Goal: Information Seeking & Learning: Learn about a topic

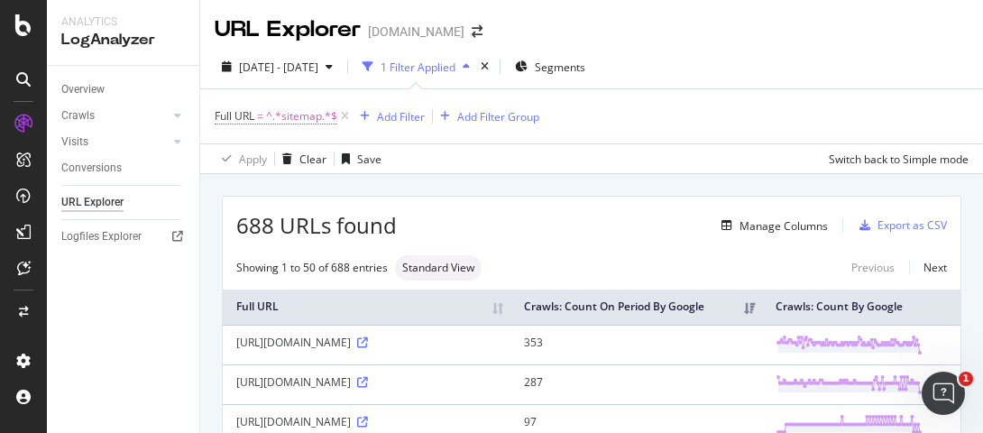
click at [316, 108] on span "^.*sitemap.*$" at bounding box center [301, 116] width 71 height 25
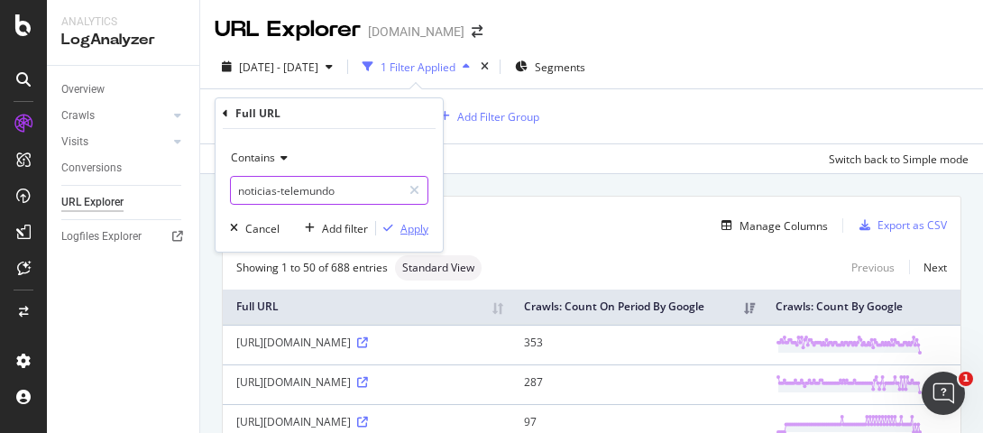
type input "noticias-telemundo"
click at [393, 226] on icon "button" at bounding box center [388, 228] width 10 height 11
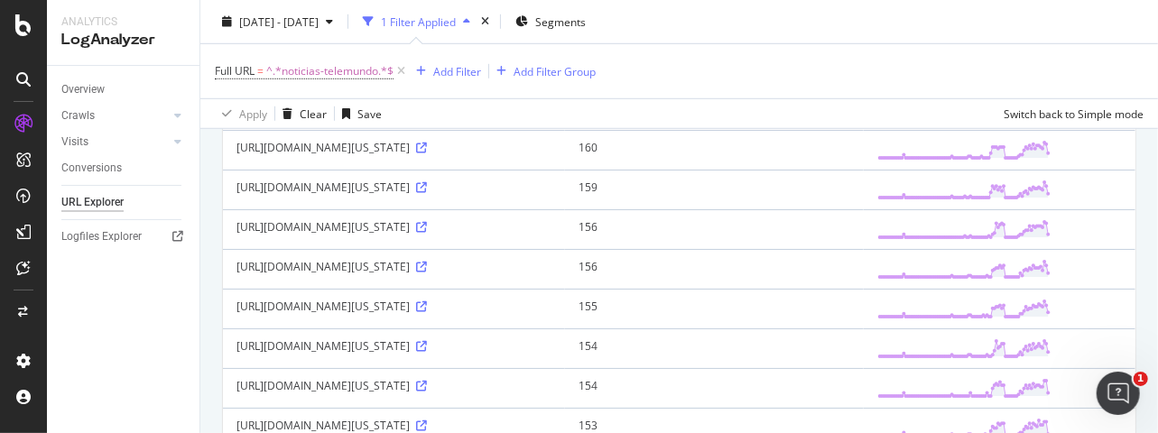
scroll to position [90, 0]
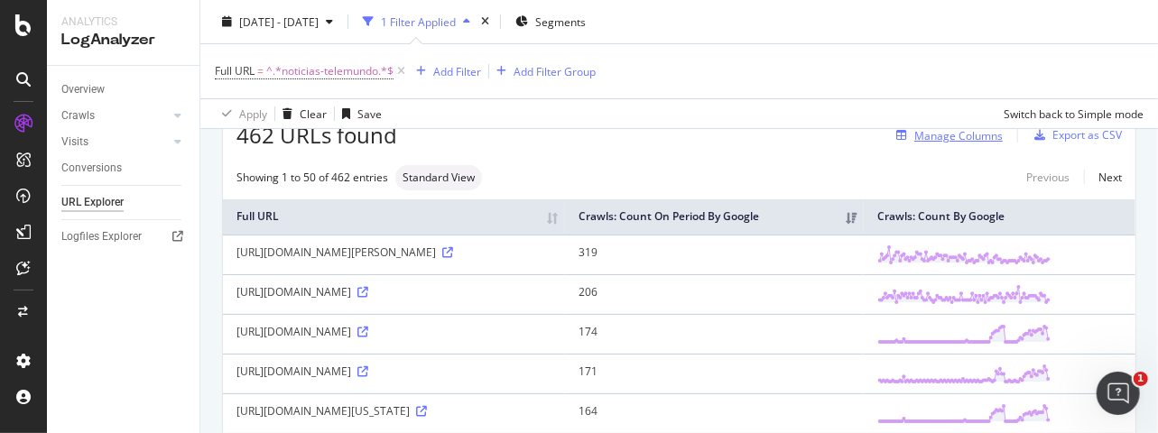
click at [965, 139] on div "Manage Columns" at bounding box center [958, 135] width 88 height 15
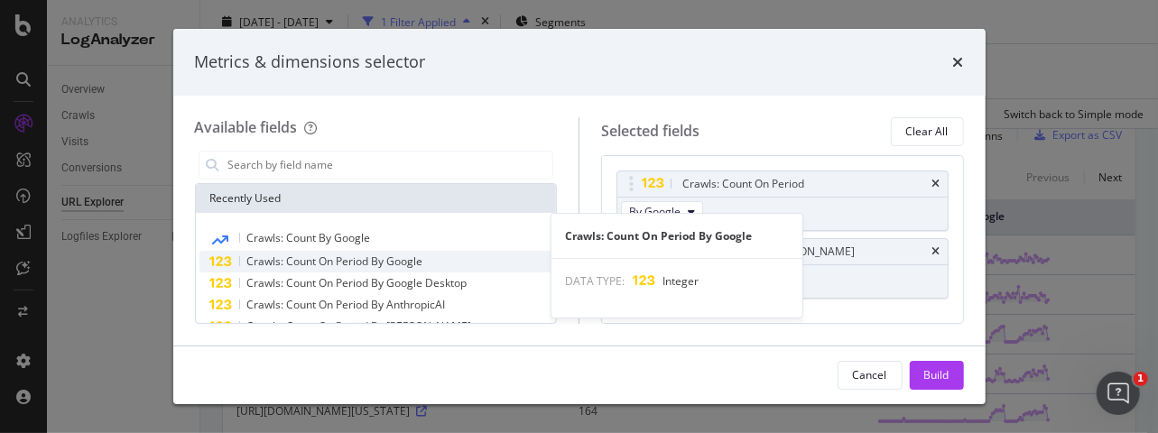
scroll to position [110, 0]
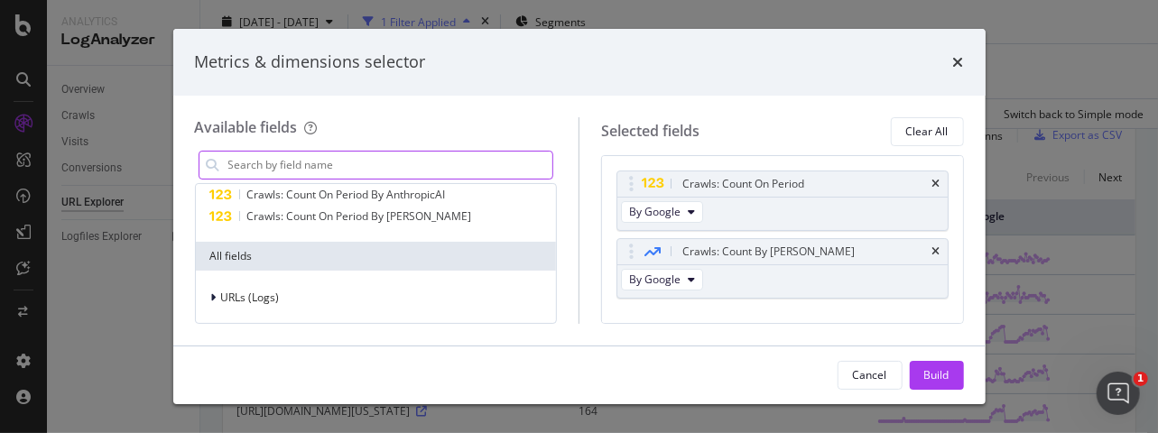
click at [357, 166] on input "modal" at bounding box center [389, 165] width 327 height 27
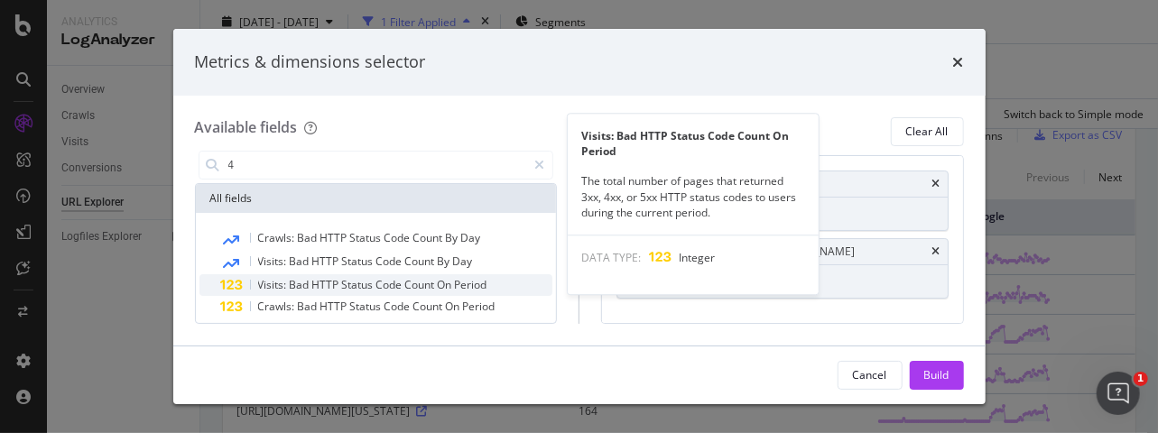
type input "4"
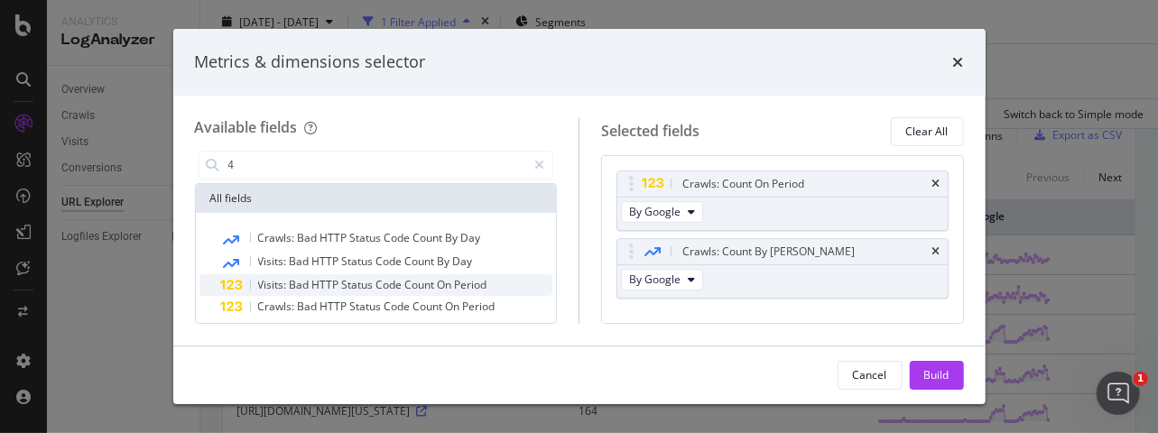
click at [408, 291] on span "Count" at bounding box center [421, 284] width 32 height 15
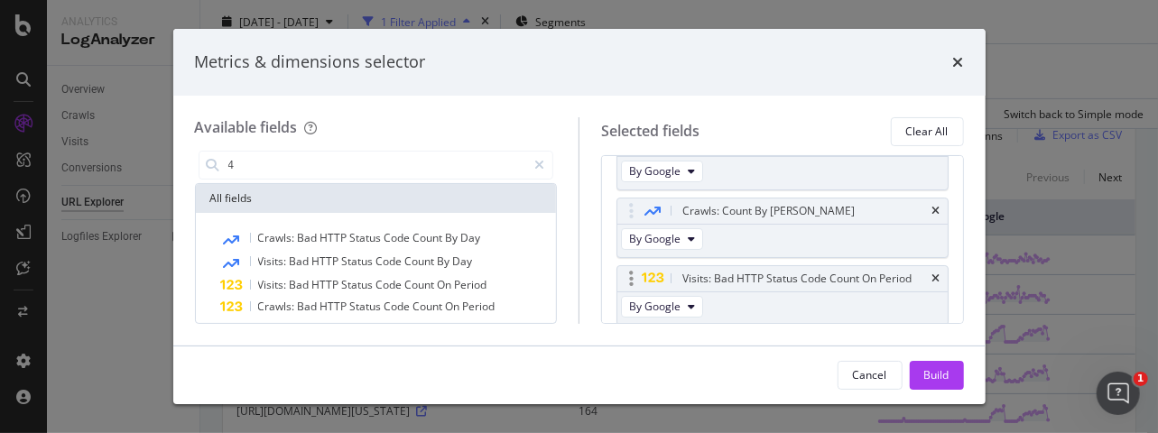
scroll to position [100, 0]
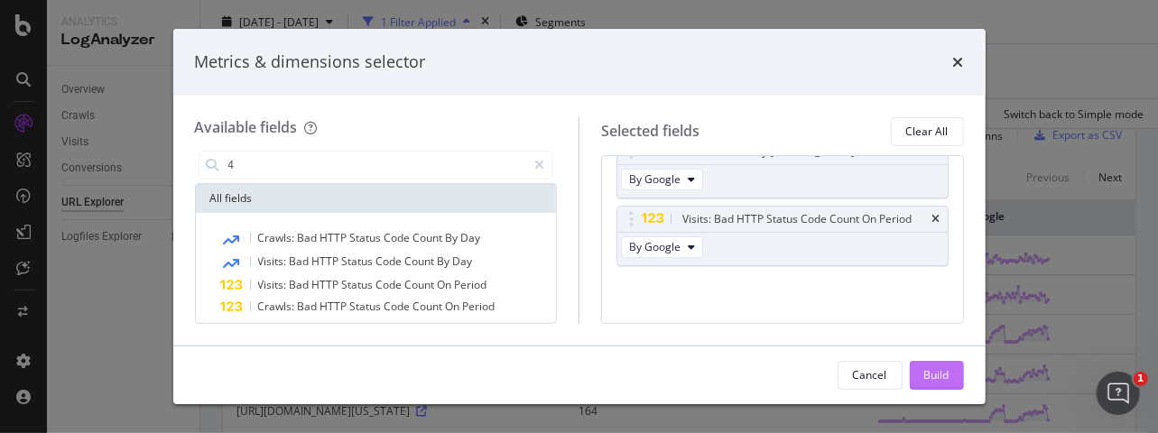
click at [928, 378] on div "Build" at bounding box center [936, 374] width 25 height 15
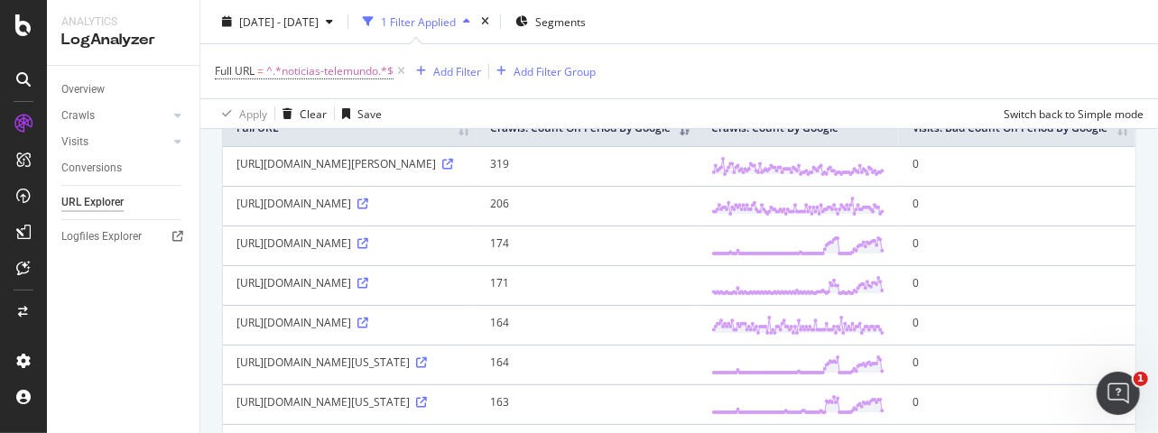
scroll to position [153, 0]
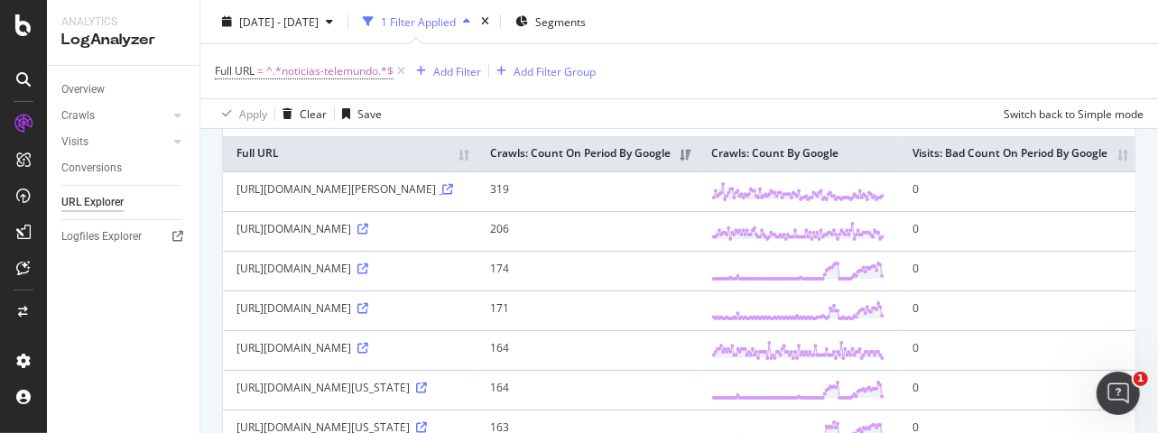
click at [442, 195] on icon at bounding box center [447, 189] width 11 height 11
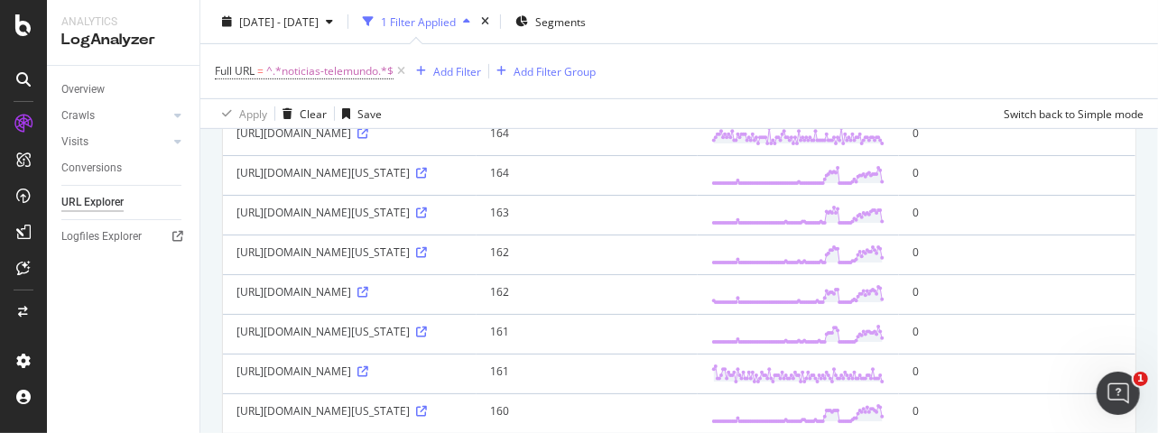
scroll to position [424, 0]
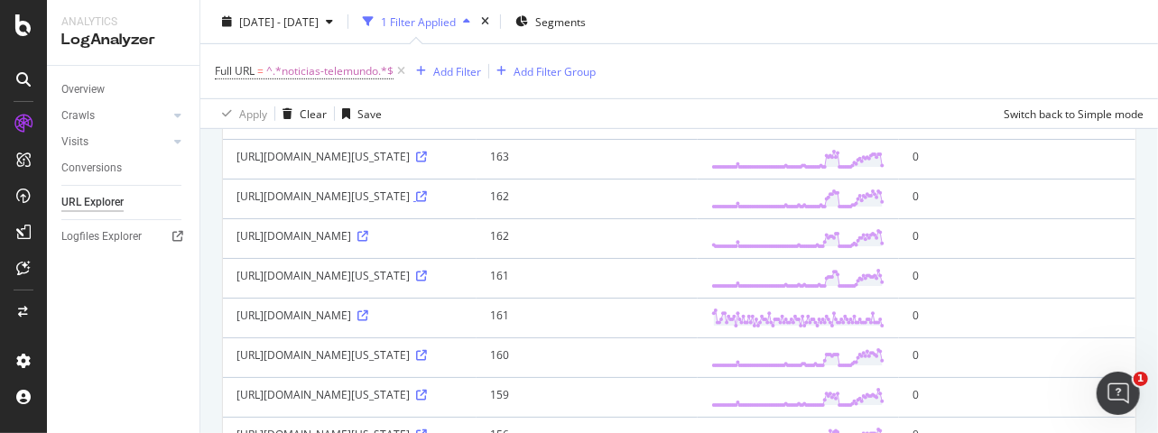
click at [416, 202] on icon at bounding box center [421, 196] width 11 height 11
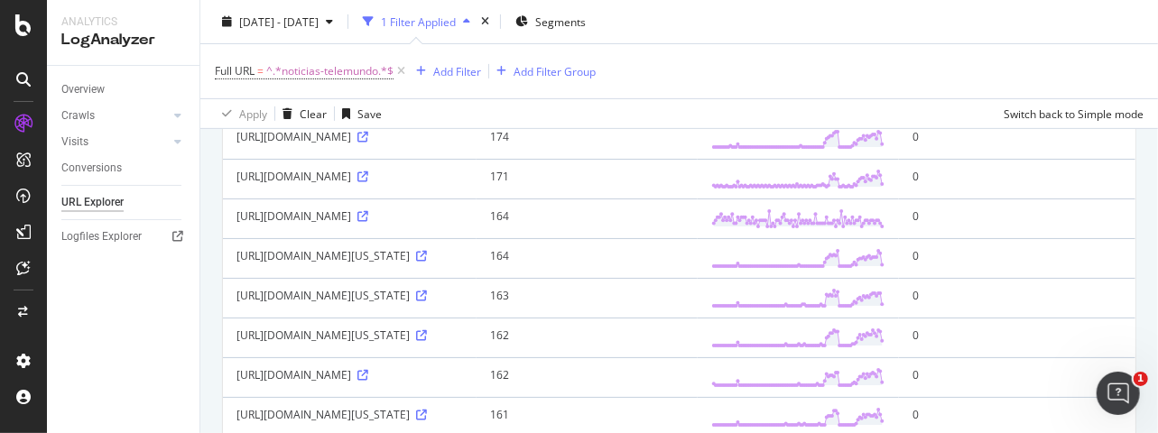
scroll to position [153, 0]
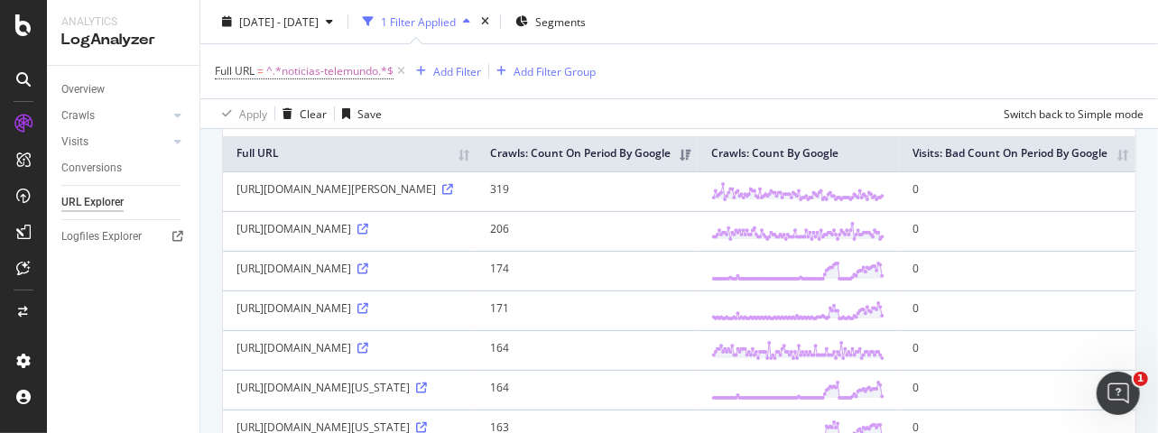
click at [983, 171] on th "Visits: Bad Count On Period By Google" at bounding box center [1017, 153] width 236 height 35
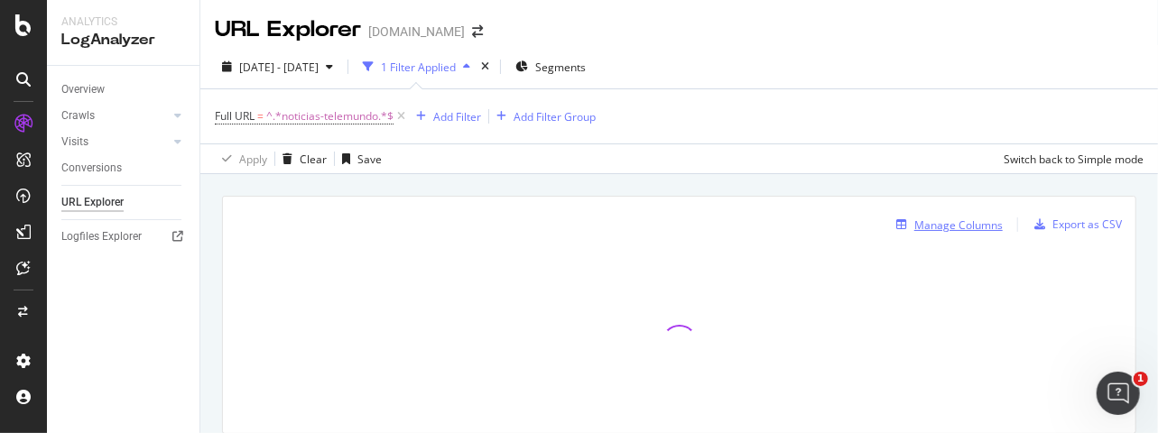
click at [956, 228] on div "Manage Columns" at bounding box center [958, 224] width 88 height 15
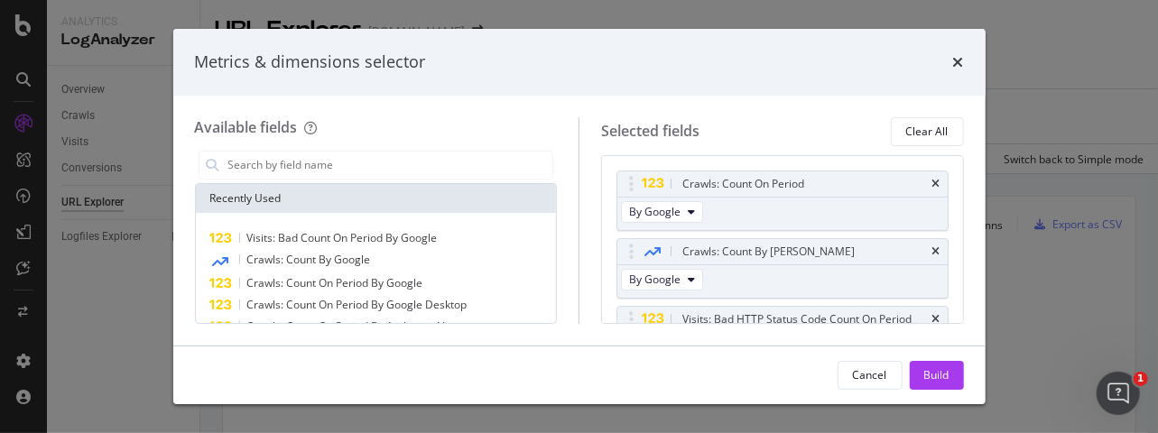
scroll to position [90, 0]
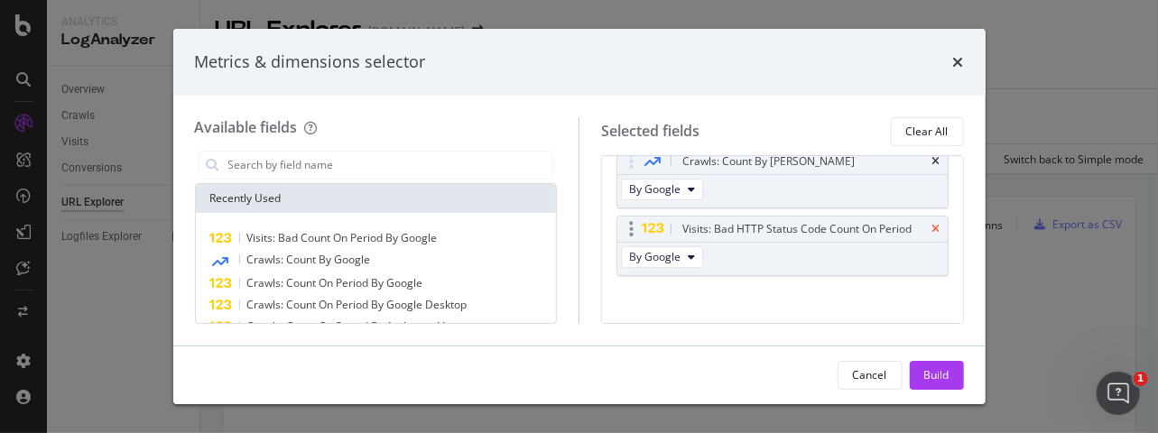
click at [932, 226] on icon "times" at bounding box center [936, 229] width 8 height 11
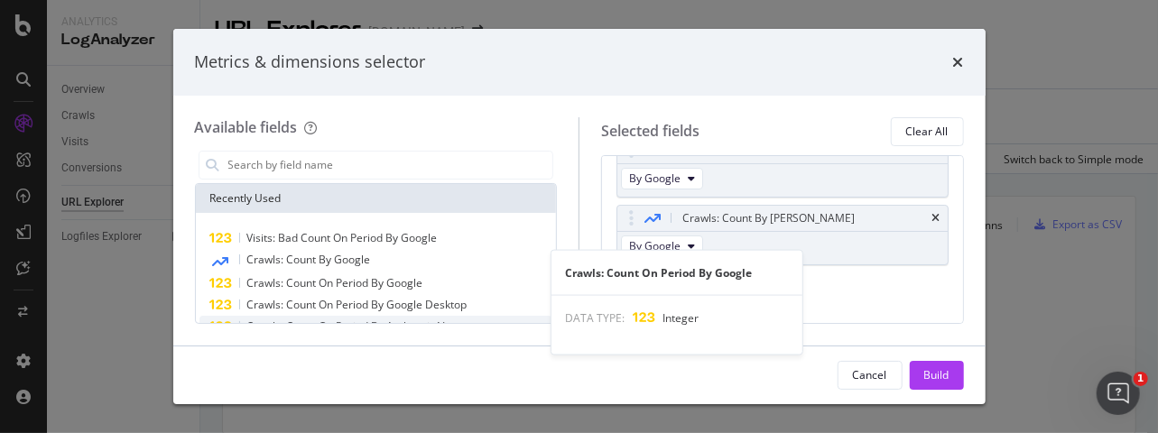
scroll to position [110, 0]
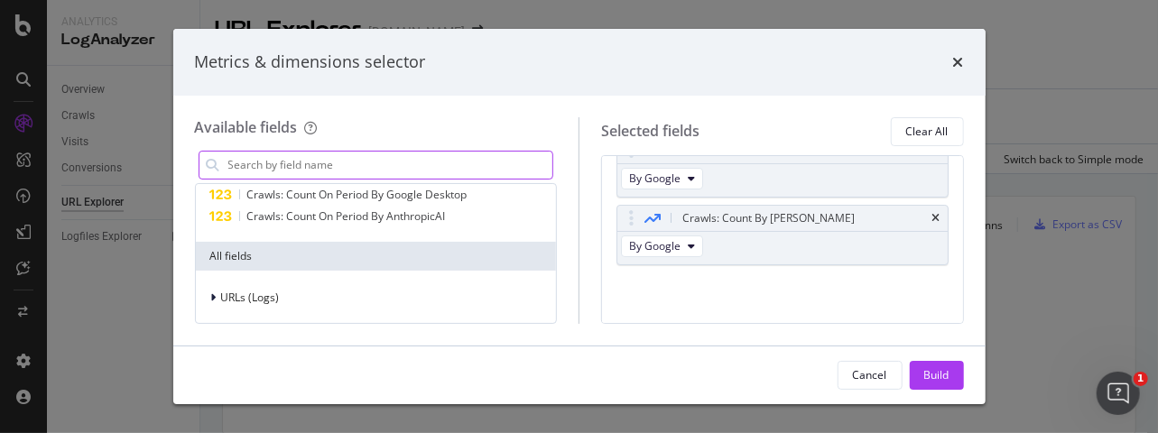
click at [327, 171] on input "modal" at bounding box center [389, 165] width 327 height 27
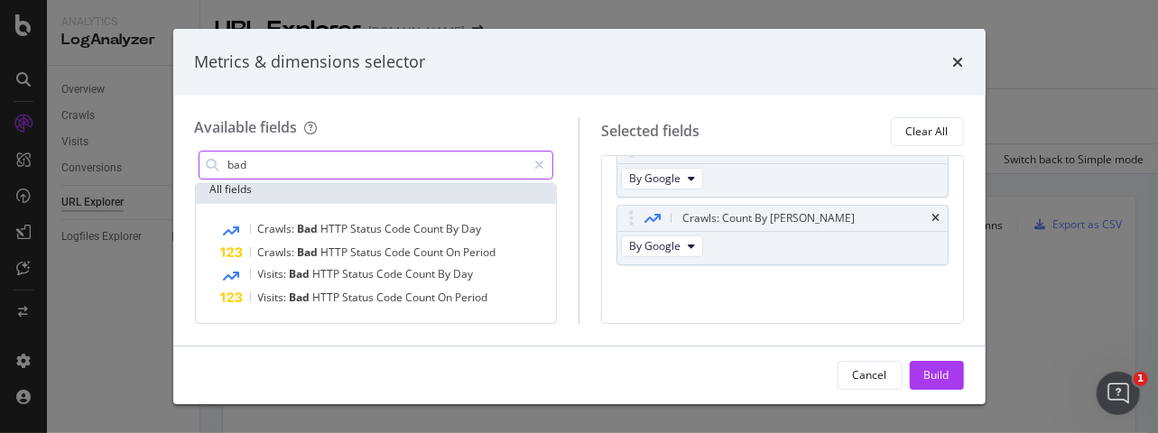
scroll to position [87, 0]
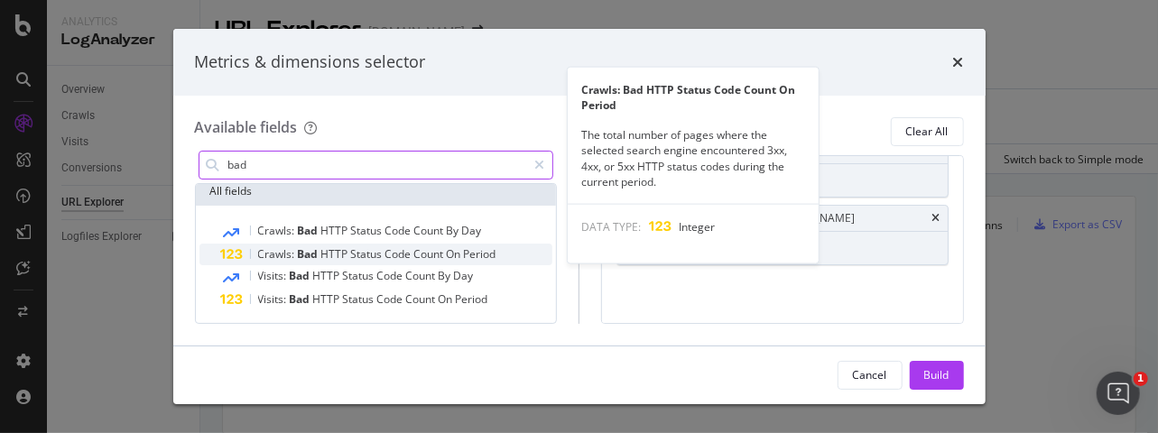
type input "bad"
click at [391, 255] on span "Code" at bounding box center [399, 253] width 29 height 15
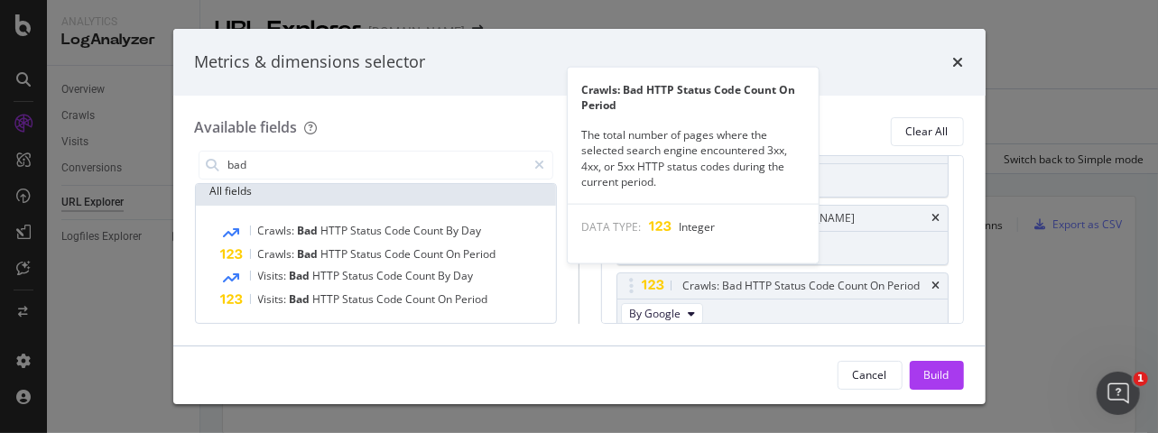
scroll to position [90, 0]
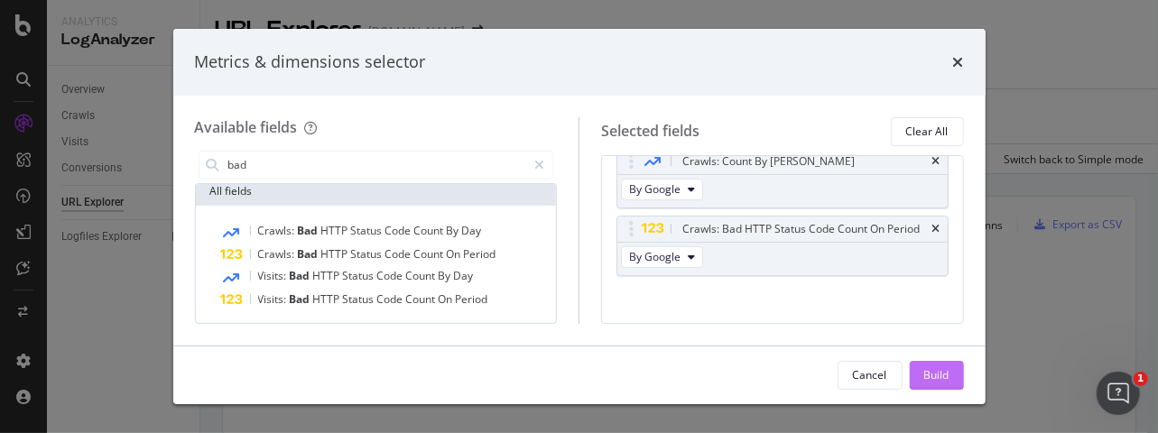
click at [924, 380] on div "Build" at bounding box center [936, 374] width 25 height 15
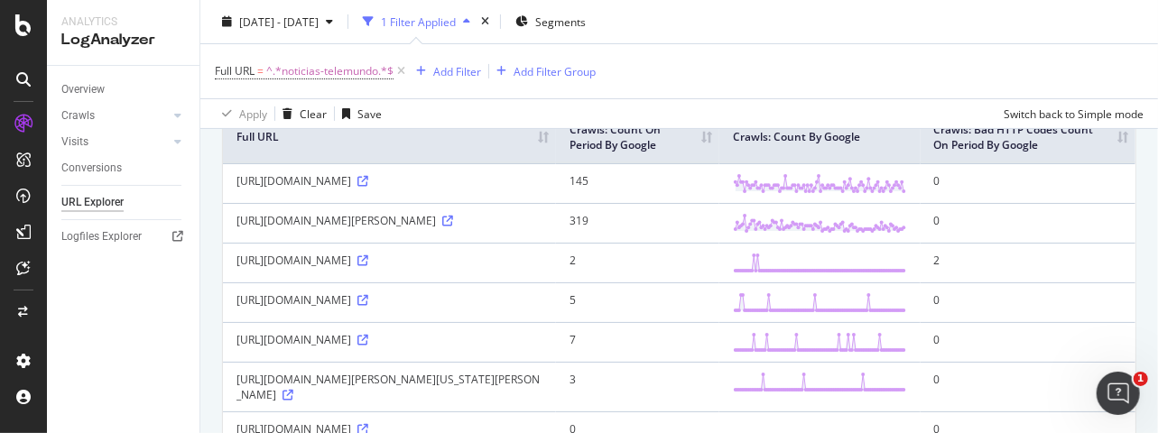
scroll to position [180, 0]
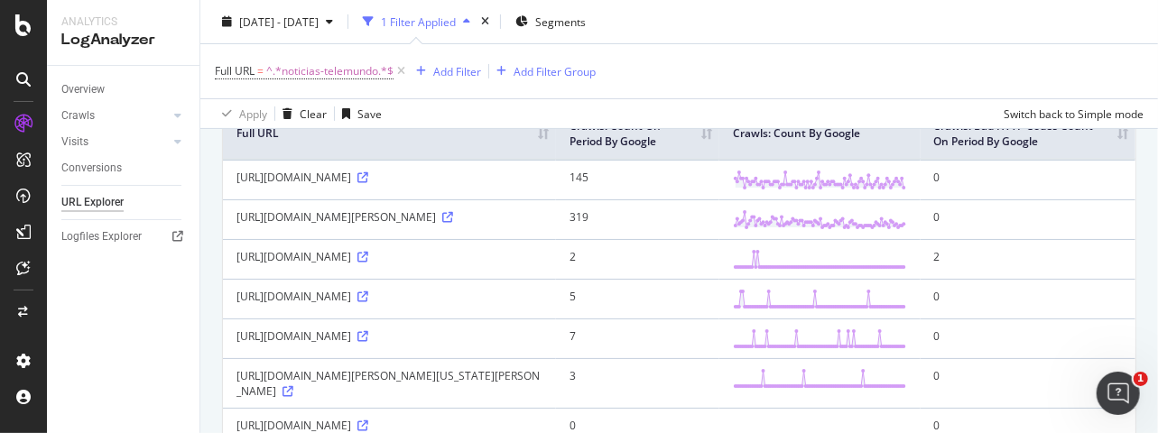
click at [719, 134] on th "Crawls: Count On Period By Google" at bounding box center [637, 134] width 163 height 51
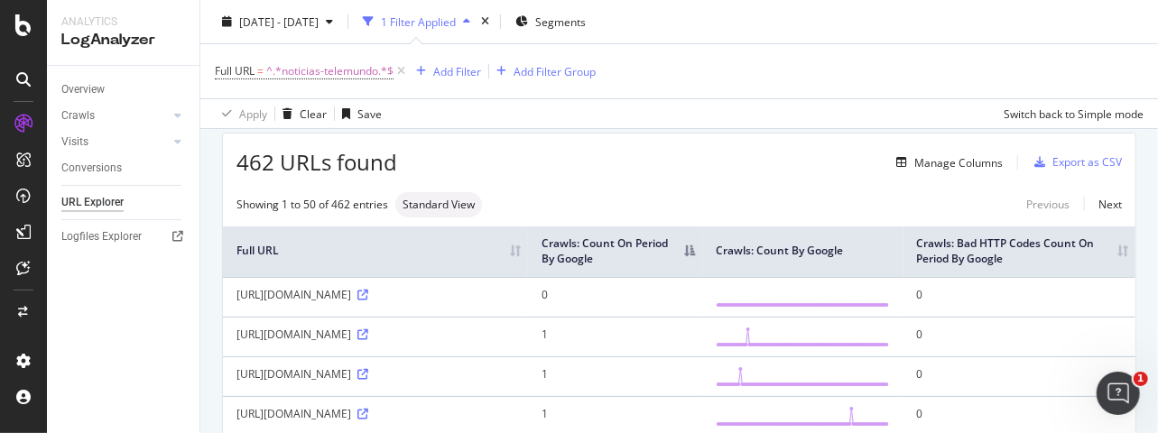
scroll to position [180, 0]
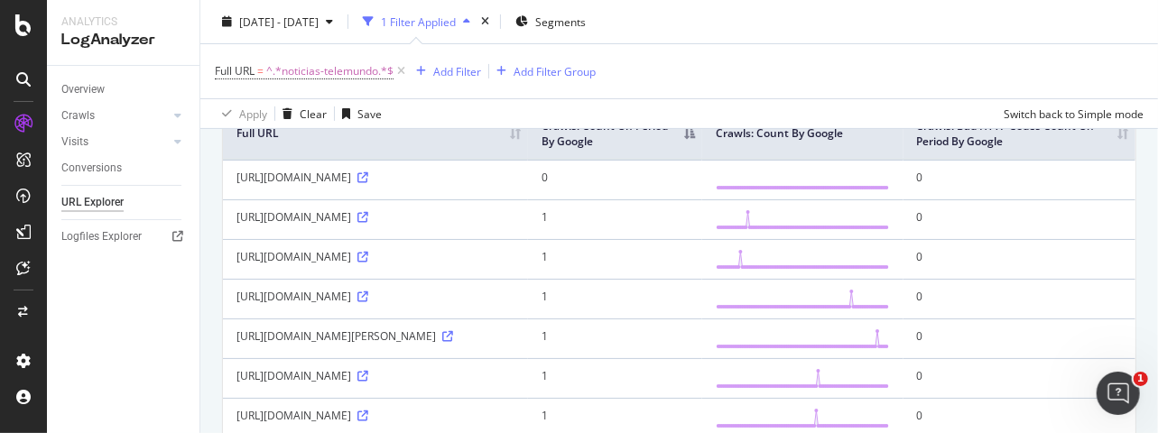
click at [702, 133] on th "Crawls: Count On Period By Google" at bounding box center [615, 134] width 174 height 51
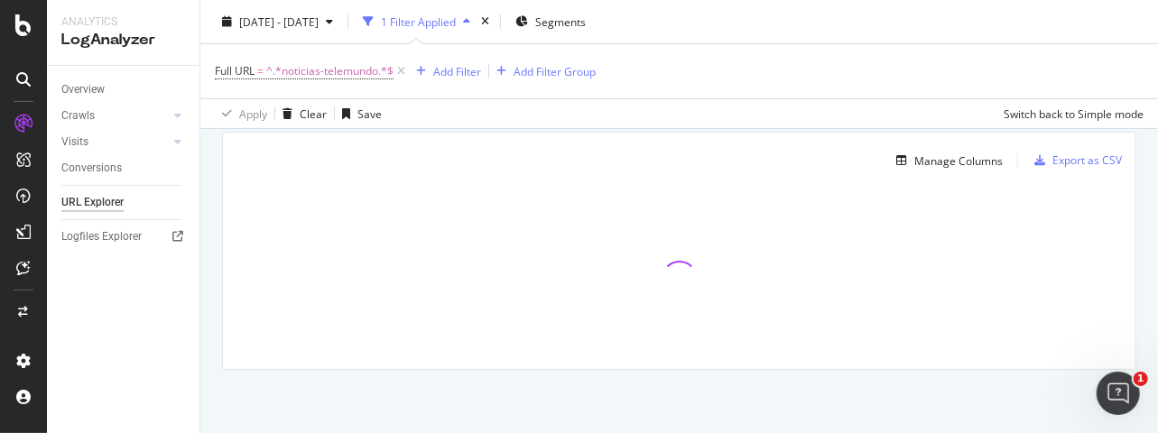
scroll to position [63, 0]
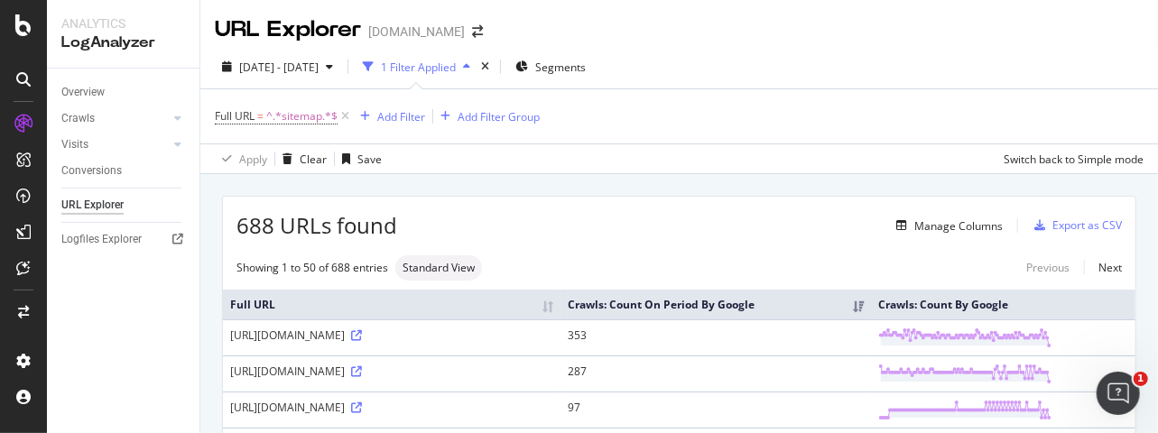
drag, startPoint x: 1128, startPoint y: 212, endPoint x: 1113, endPoint y: 216, distance: 14.9
click at [1054, 75] on div "2025 Jun. 26th - Sep. 25th 1 Filter Applied Segments" at bounding box center [678, 70] width 957 height 36
click at [1121, 35] on div "URL Explorer nbcnews.com" at bounding box center [678, 22] width 957 height 45
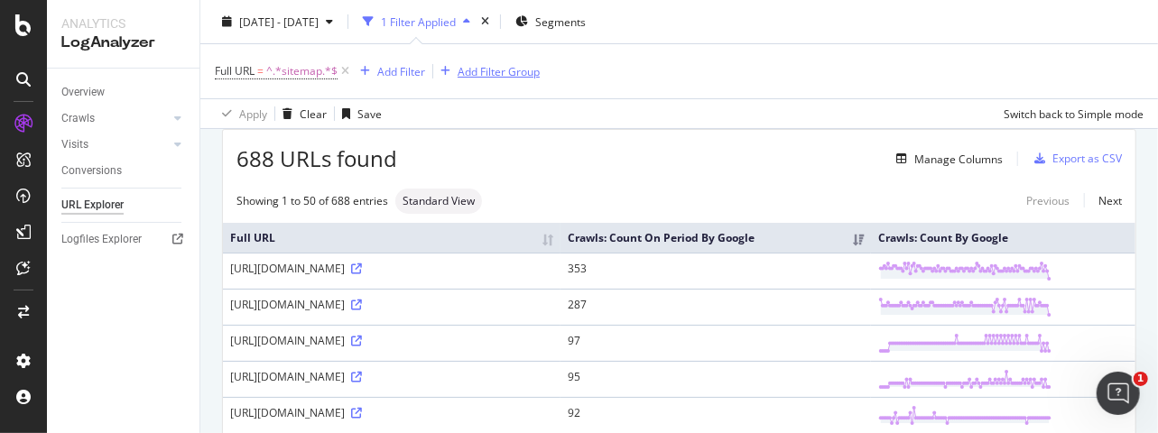
scroll to position [90, 0]
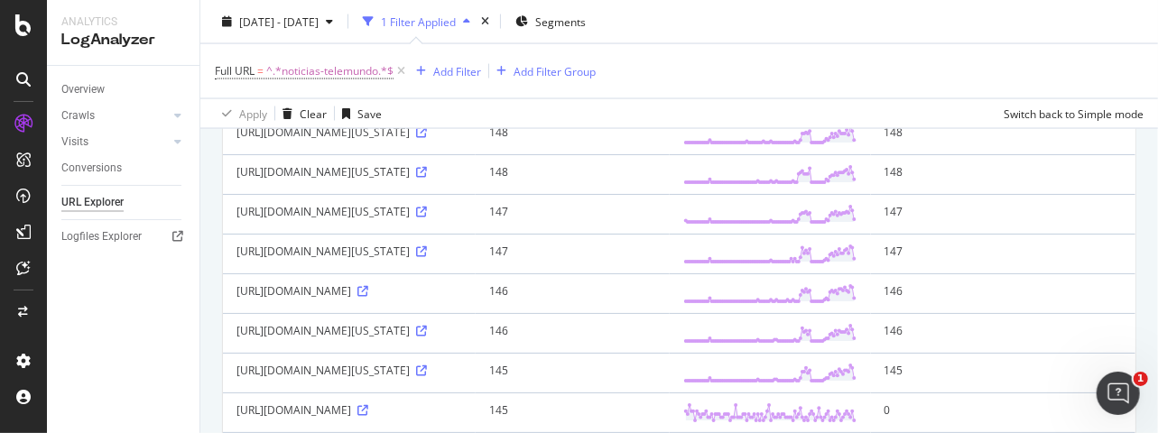
scroll to position [1714, 0]
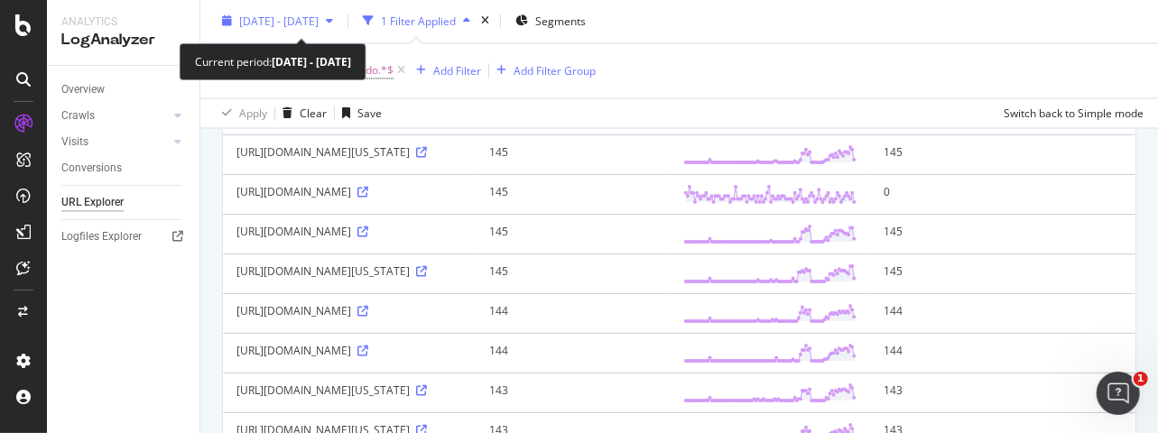
click at [319, 16] on span "[DATE] - [DATE]" at bounding box center [278, 21] width 79 height 15
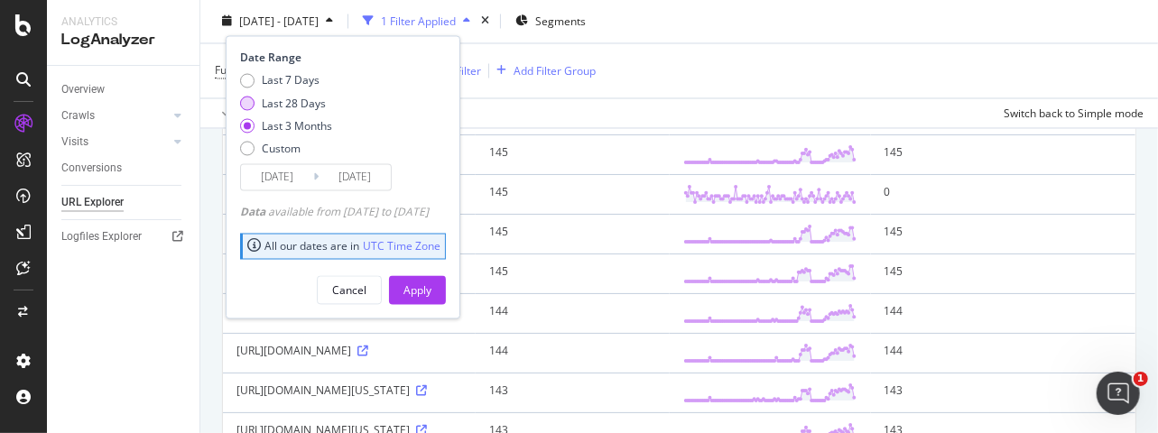
click at [249, 104] on div "Last 28 Days" at bounding box center [247, 104] width 14 height 14
type input "[DATE]"
click at [431, 282] on div "Apply" at bounding box center [417, 289] width 28 height 15
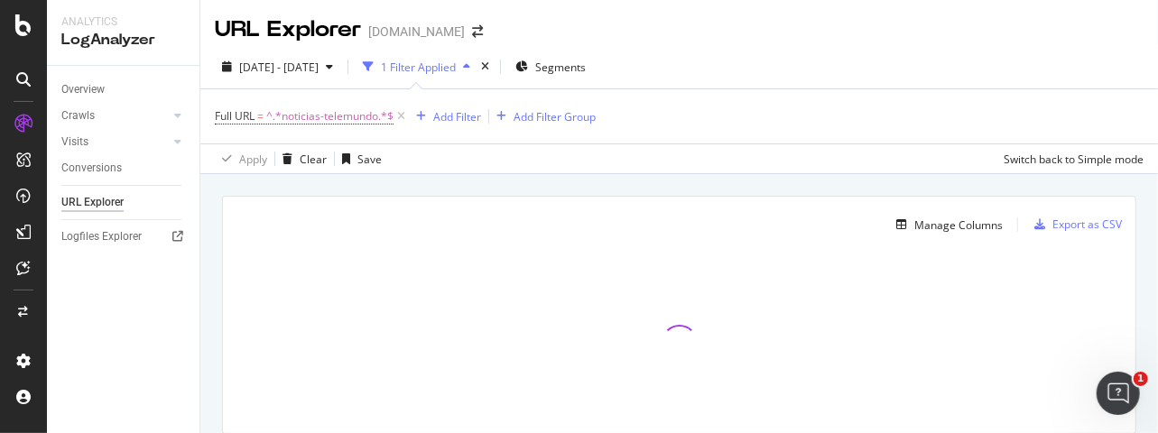
scroll to position [63, 0]
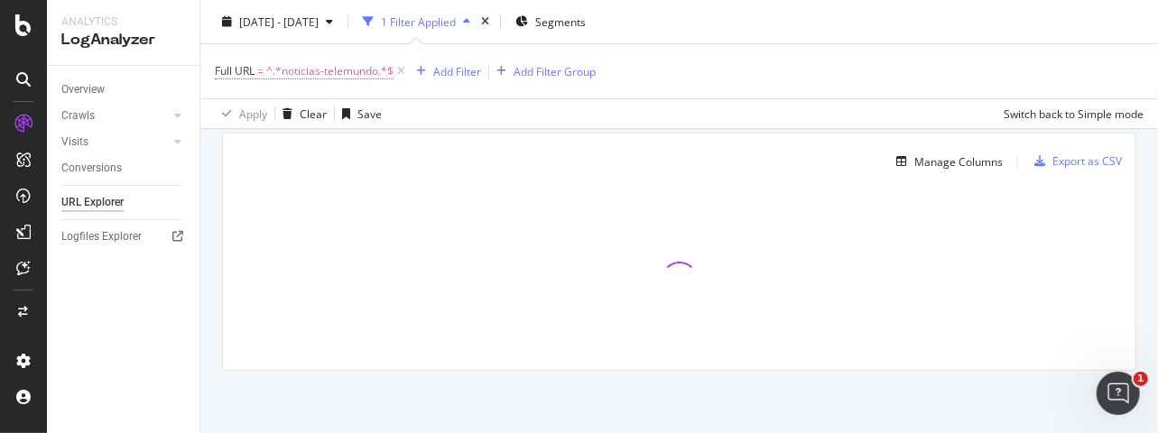
click at [350, 75] on span "^.*noticias-telemundo.*$" at bounding box center [329, 71] width 127 height 25
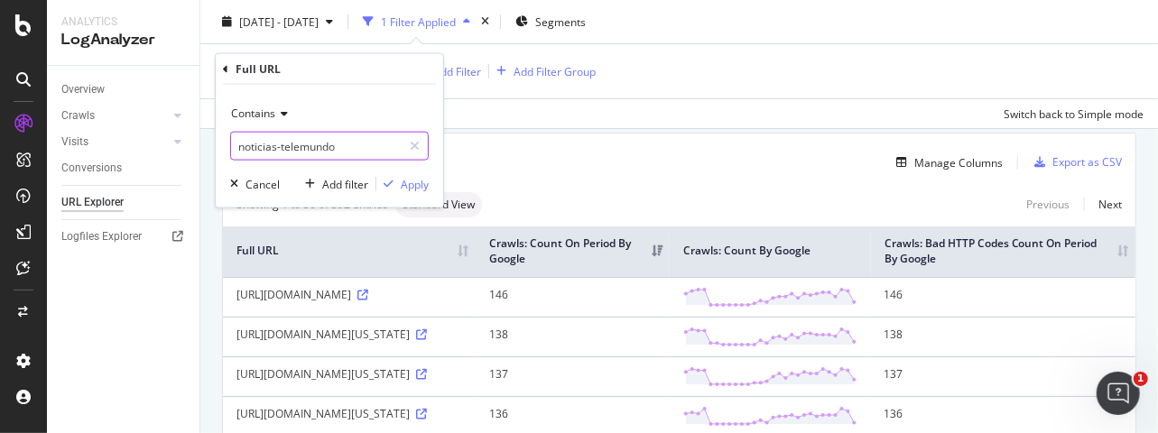
click at [320, 148] on input "noticias-telemundo" at bounding box center [316, 146] width 171 height 29
drag, startPoint x: 344, startPoint y: 149, endPoint x: 277, endPoint y: 143, distance: 67.1
click at [277, 143] on input "noticias-telemundo" at bounding box center [316, 146] width 171 height 29
type input "noticias"
click at [408, 187] on div "Apply" at bounding box center [415, 183] width 28 height 15
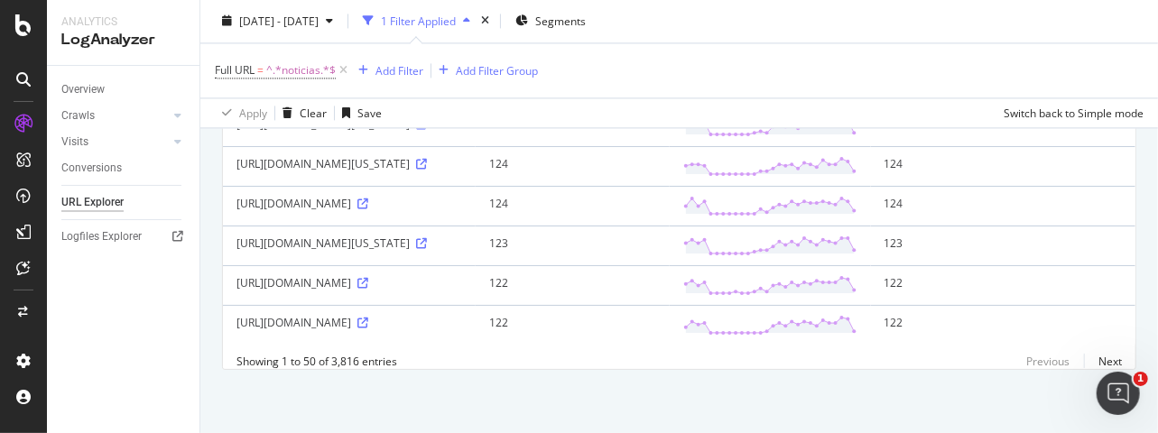
scroll to position [2319, 0]
